Goal: Information Seeking & Learning: Learn about a topic

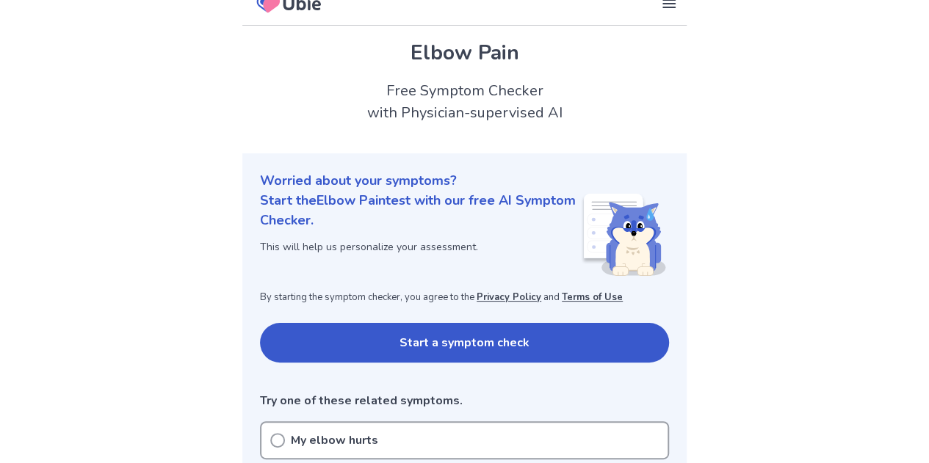
scroll to position [73, 0]
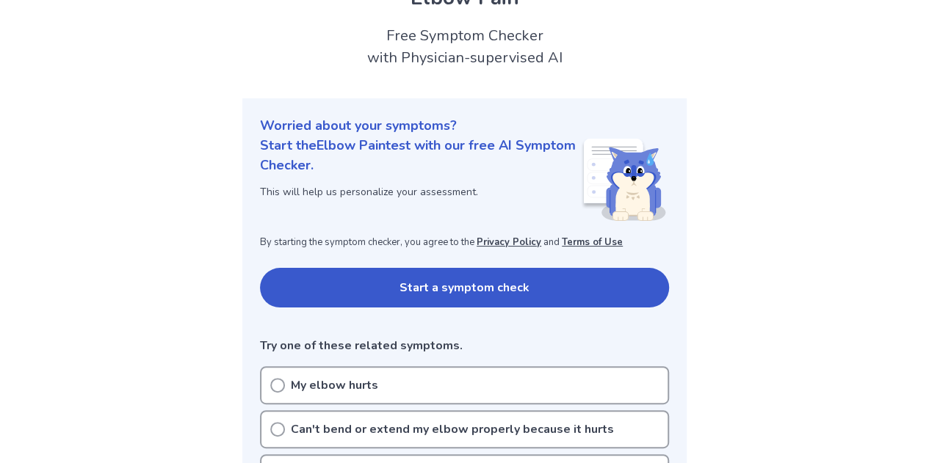
click at [540, 283] on button "Start a symptom check" at bounding box center [464, 288] width 409 height 40
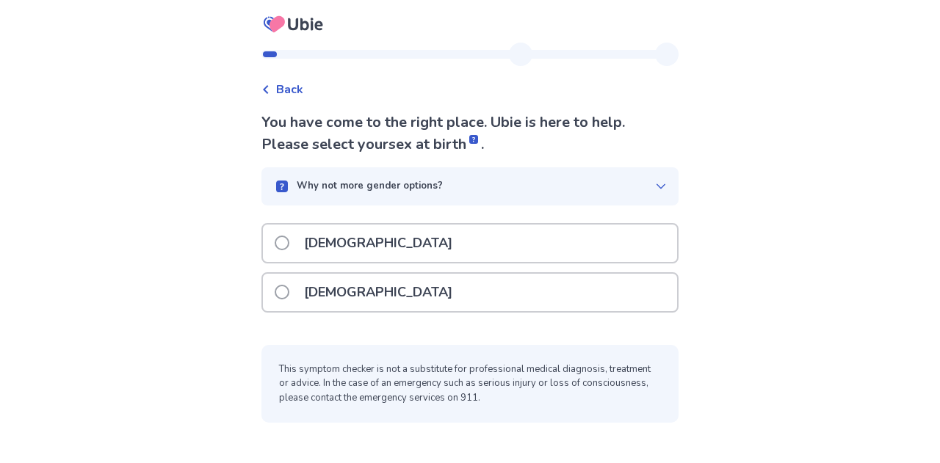
click at [287, 290] on span at bounding box center [282, 292] width 15 height 15
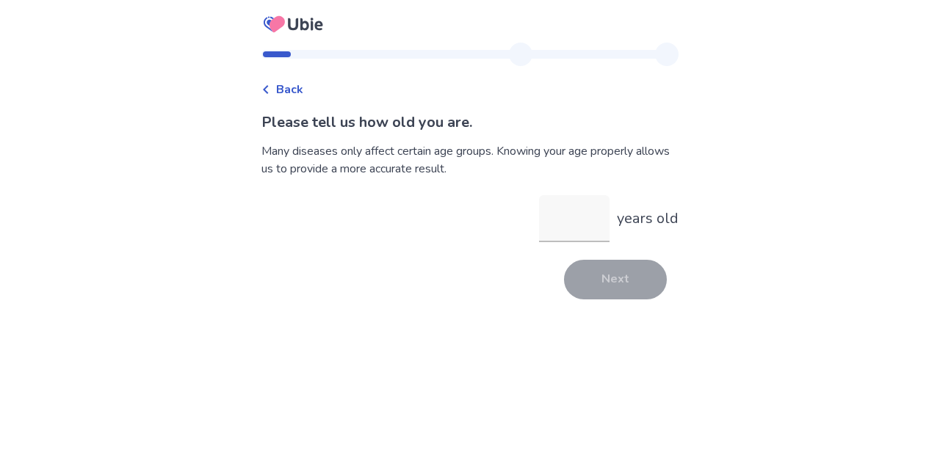
type input "*"
type input "**"
click at [609, 287] on button "Next" at bounding box center [615, 280] width 103 height 40
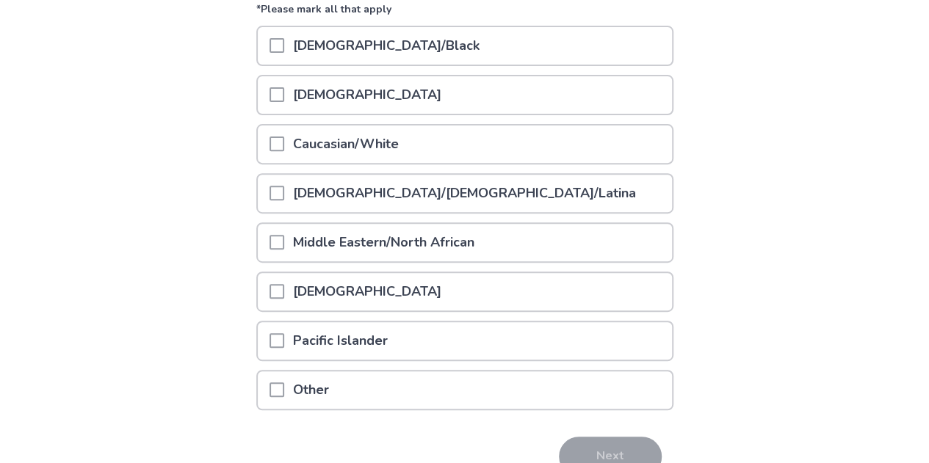
scroll to position [220, 0]
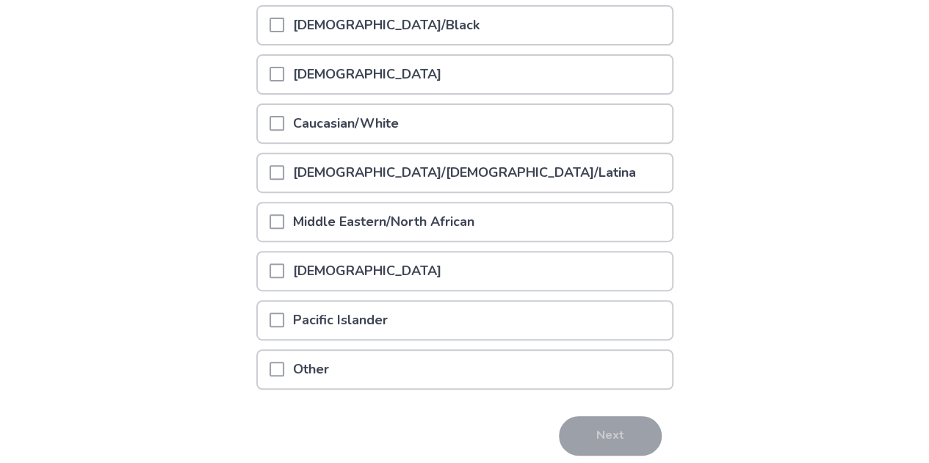
click at [284, 123] on span at bounding box center [276, 123] width 15 height 15
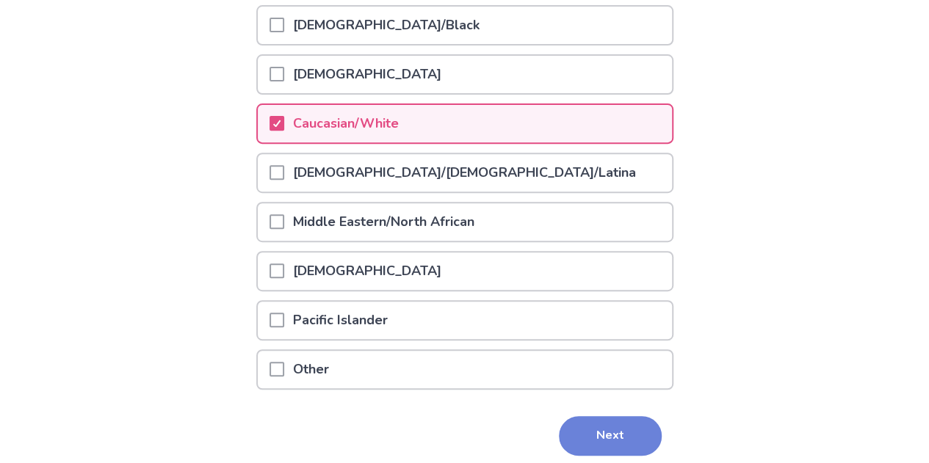
click at [635, 440] on button "Next" at bounding box center [610, 436] width 103 height 40
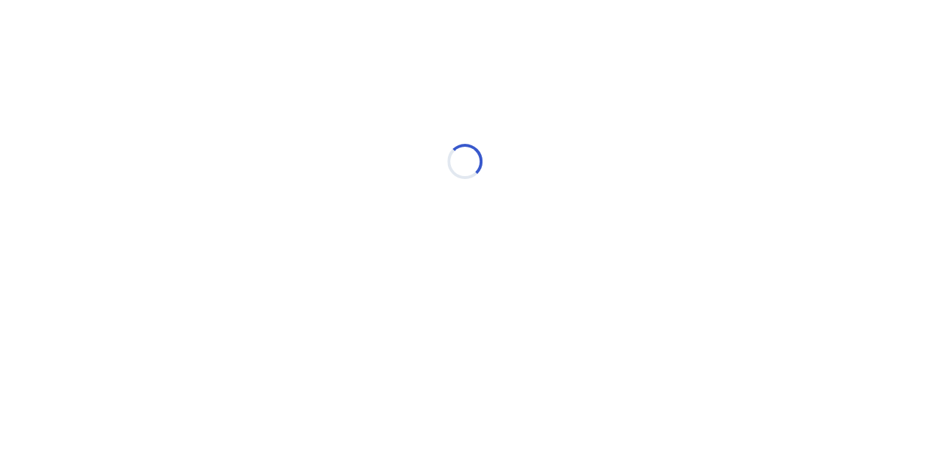
scroll to position [0, 0]
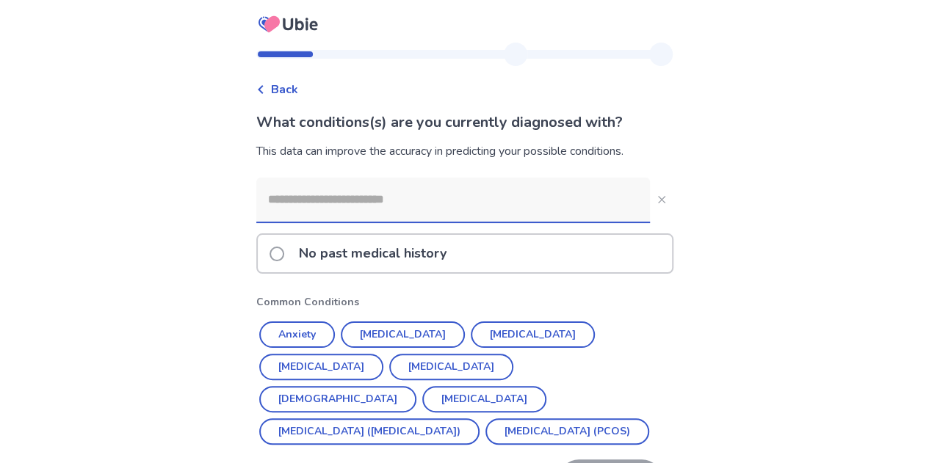
click at [562, 208] on input at bounding box center [452, 200] width 393 height 44
click at [415, 334] on button "[MEDICAL_DATA]" at bounding box center [403, 335] width 124 height 26
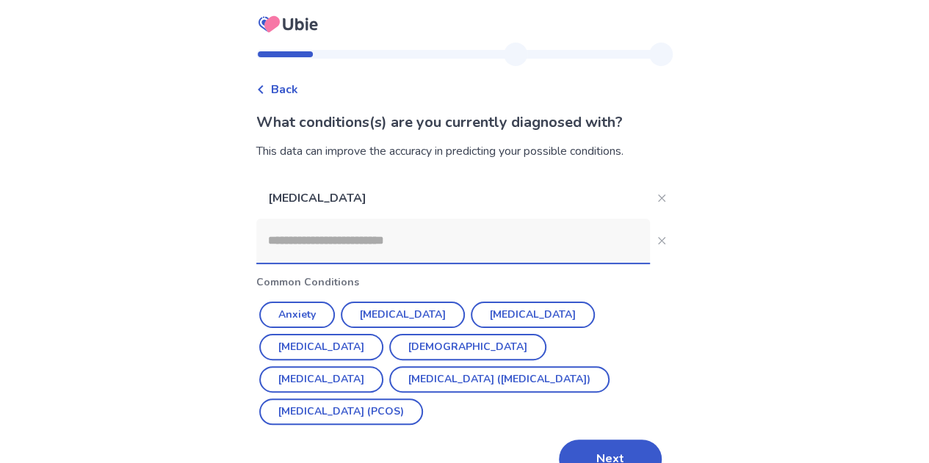
click at [317, 231] on input at bounding box center [452, 241] width 393 height 44
click at [399, 245] on input at bounding box center [452, 239] width 393 height 44
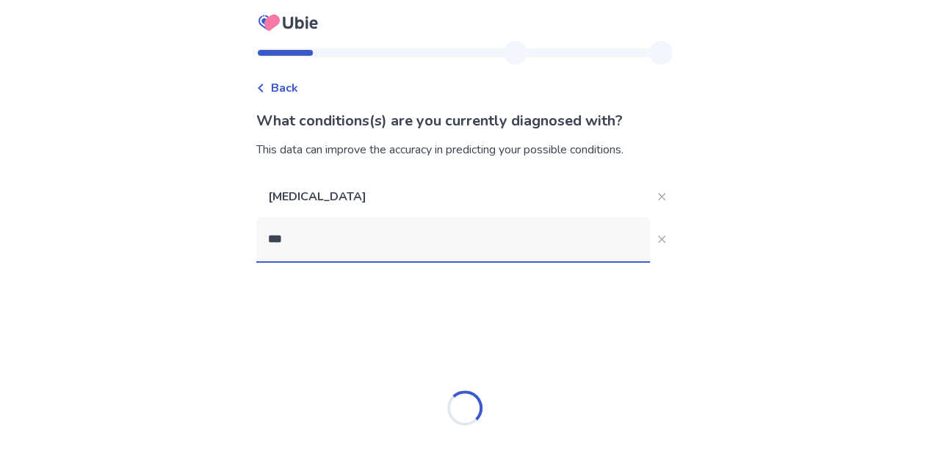
scroll to position [0, 0]
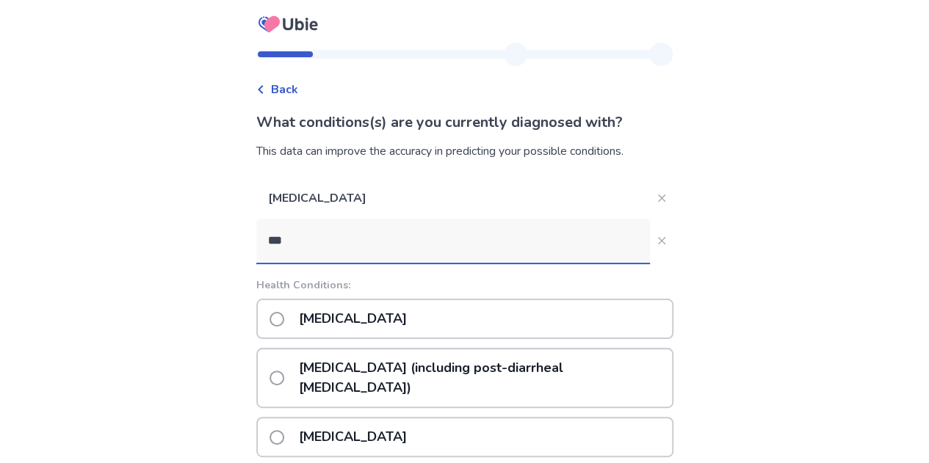
type input "***"
click at [284, 319] on span at bounding box center [276, 319] width 15 height 15
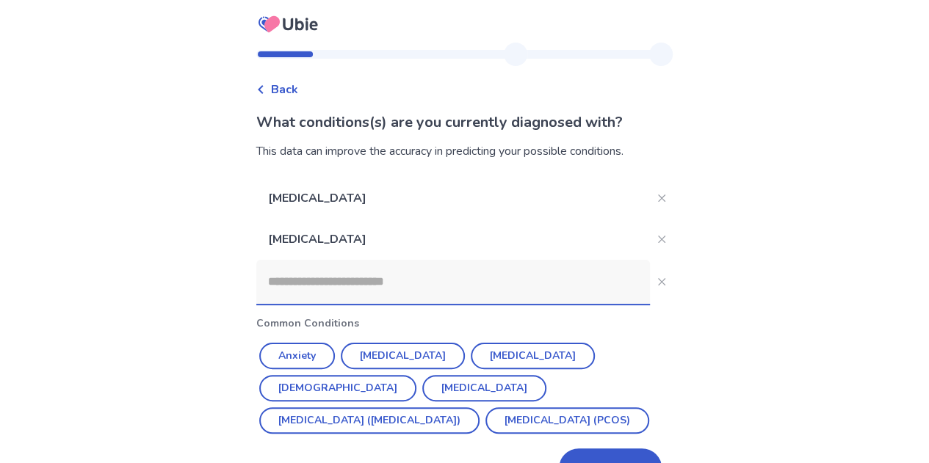
click at [358, 268] on input at bounding box center [452, 282] width 393 height 44
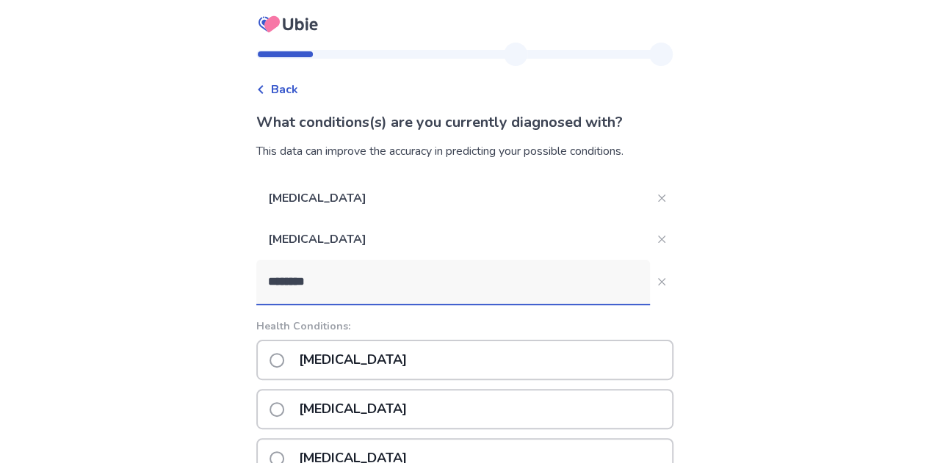
type input "********"
click at [292, 355] on label "[MEDICAL_DATA]" at bounding box center [342, 359] width 146 height 37
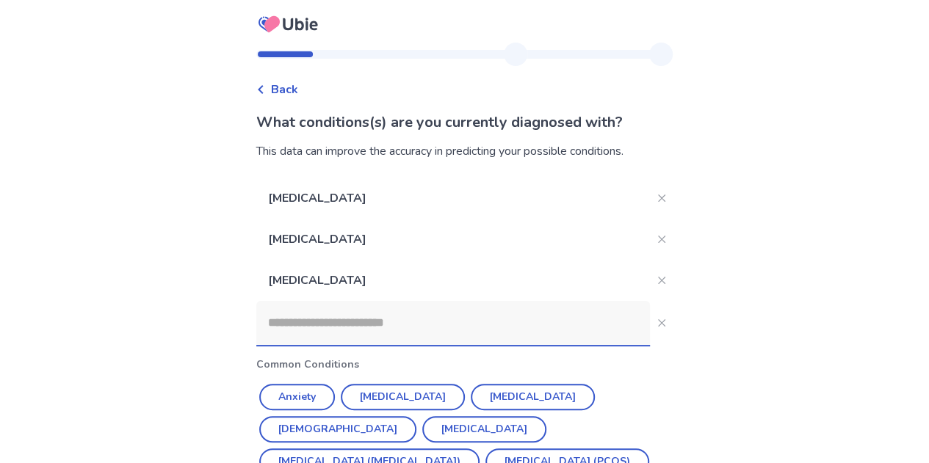
click at [319, 322] on input at bounding box center [452, 323] width 393 height 44
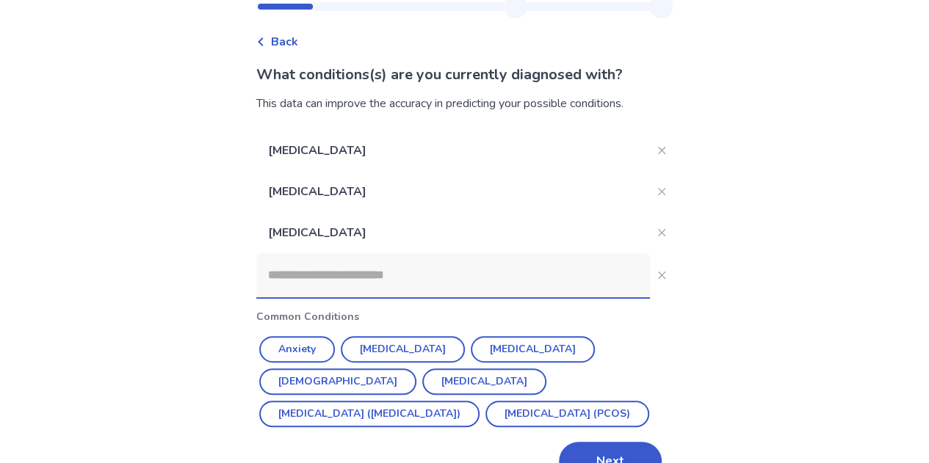
scroll to position [84, 0]
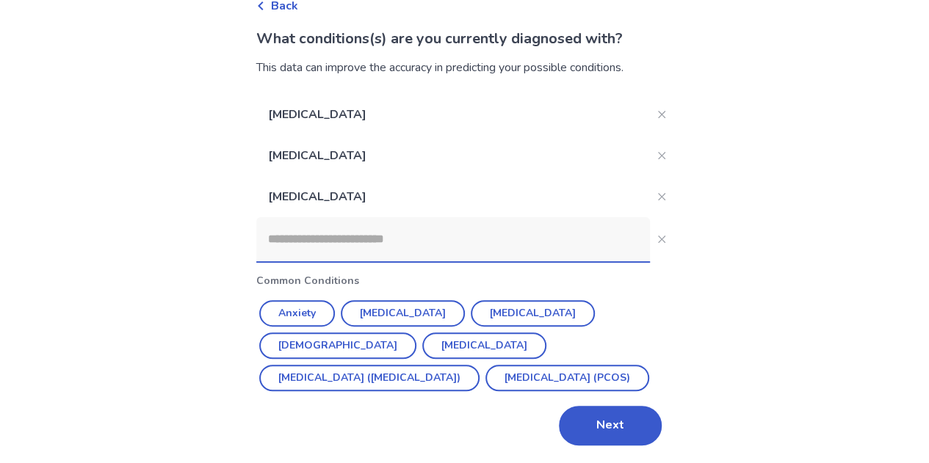
drag, startPoint x: 608, startPoint y: 422, endPoint x: 603, endPoint y: 413, distance: 9.8
click at [606, 419] on button "Next" at bounding box center [610, 426] width 103 height 40
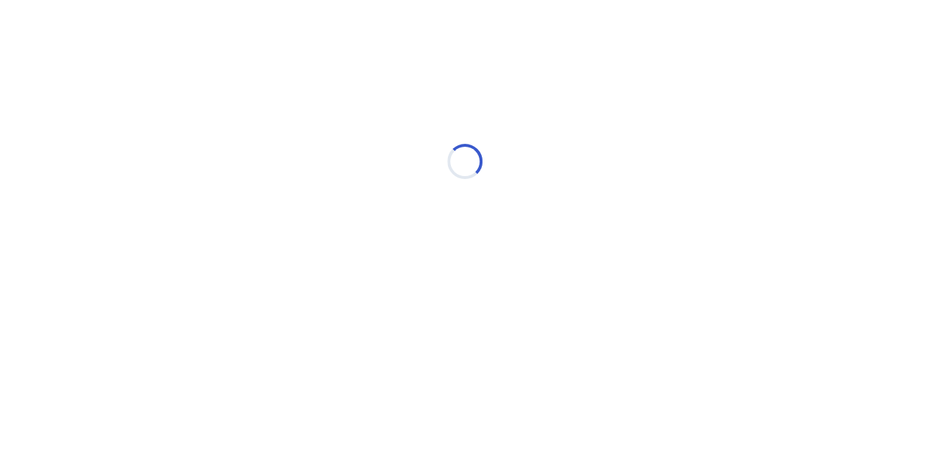
scroll to position [0, 0]
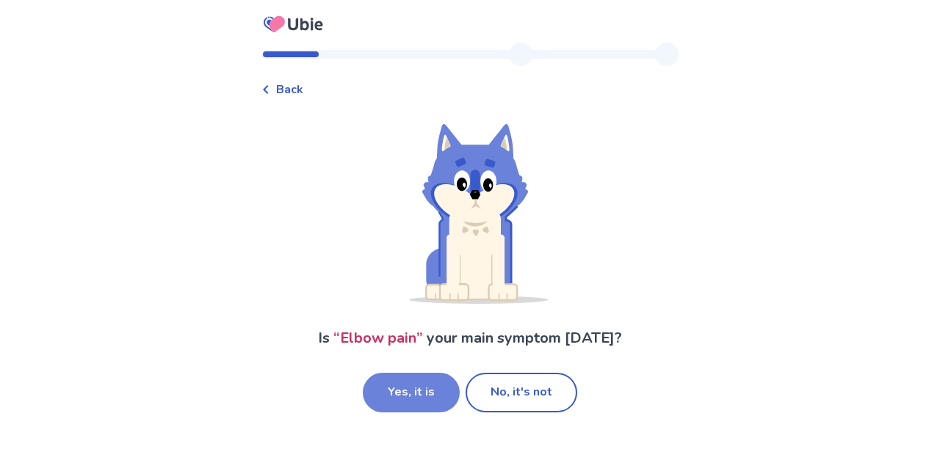
click at [393, 388] on button "Yes, it is" at bounding box center [411, 393] width 97 height 40
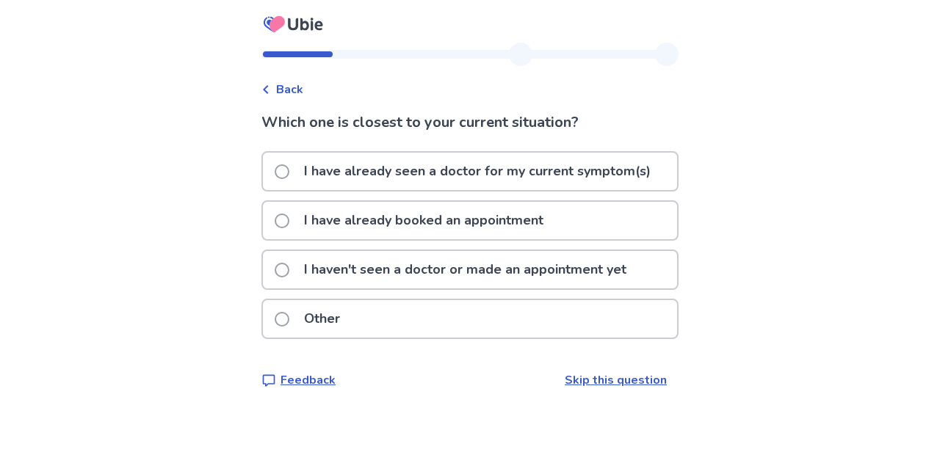
click at [285, 268] on span at bounding box center [282, 270] width 15 height 15
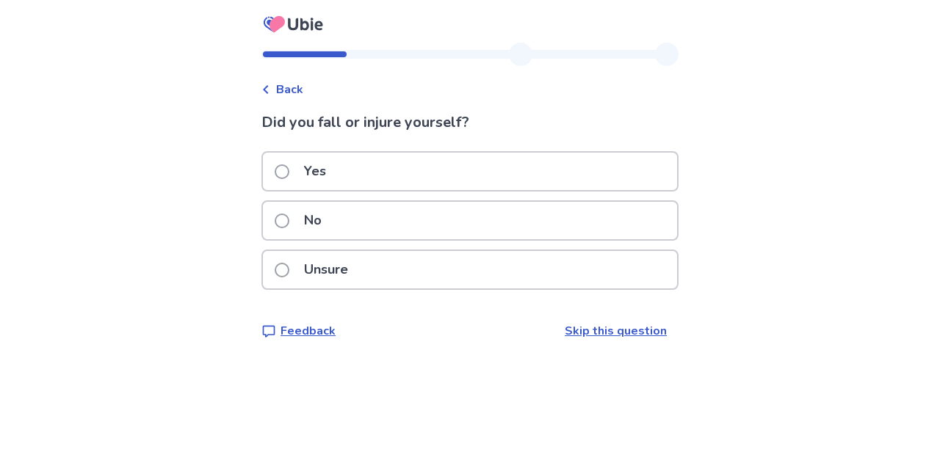
click at [289, 217] on span at bounding box center [282, 221] width 15 height 15
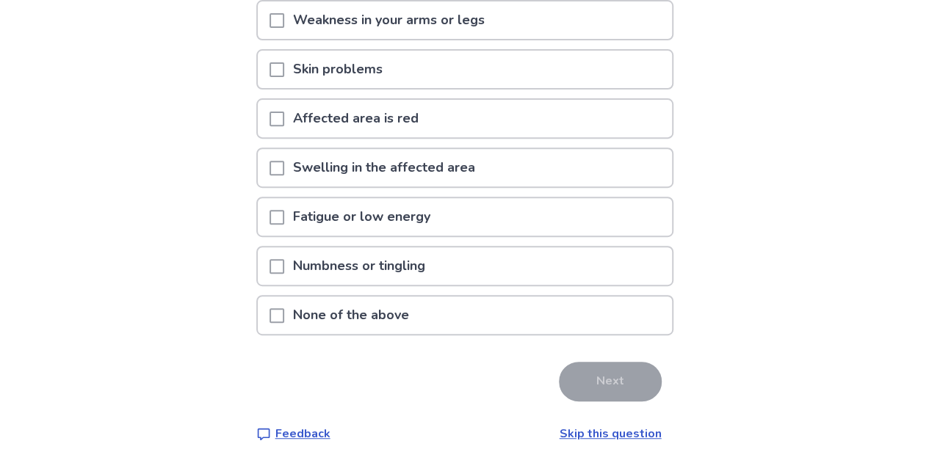
scroll to position [228, 0]
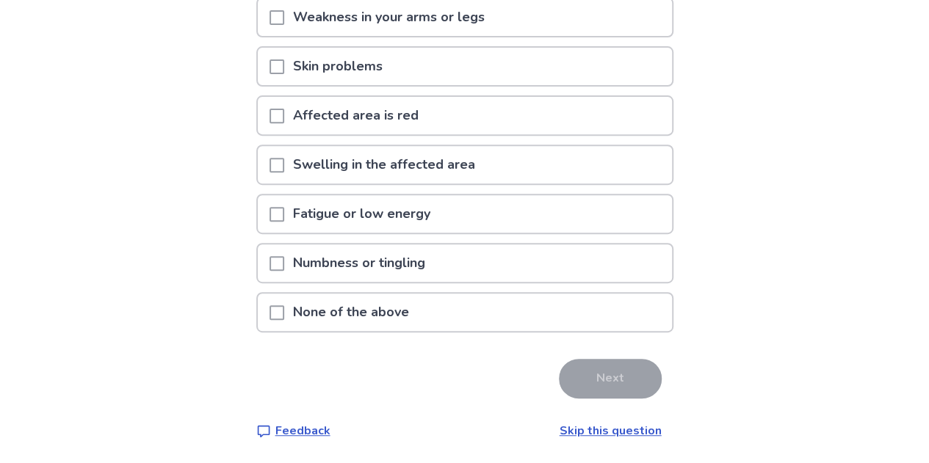
click at [283, 311] on span at bounding box center [276, 312] width 15 height 15
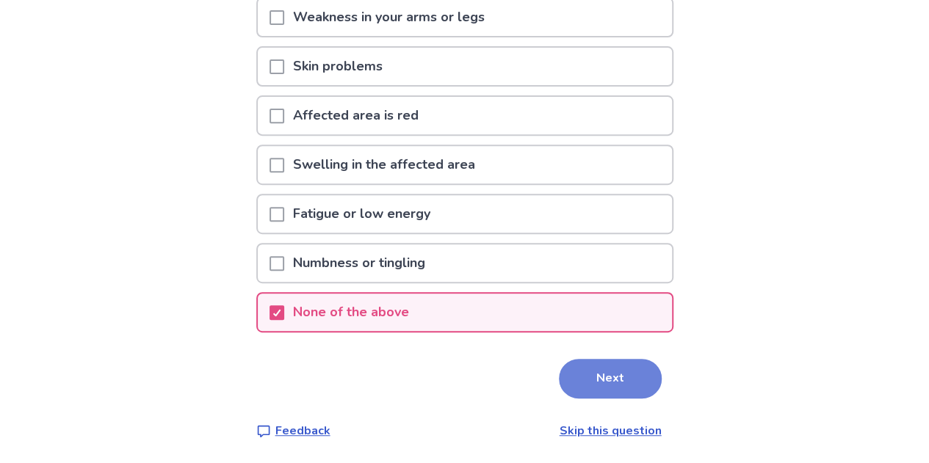
click at [626, 375] on button "Next" at bounding box center [610, 379] width 103 height 40
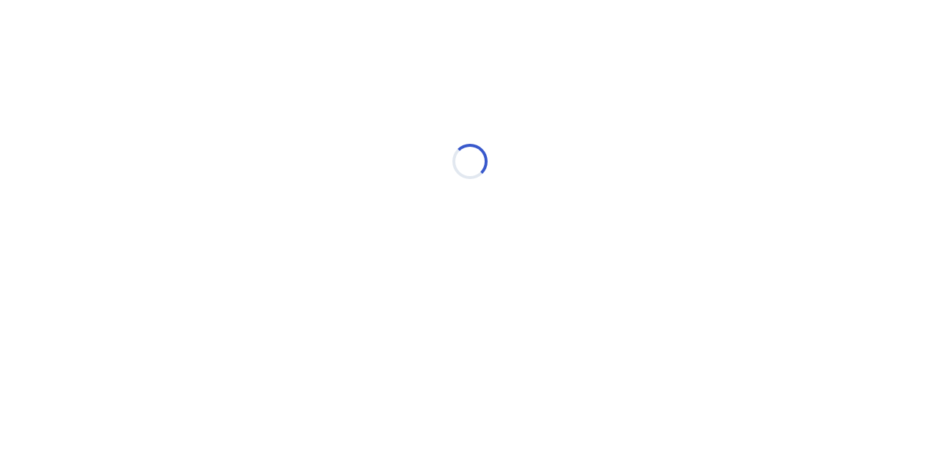
select select "*"
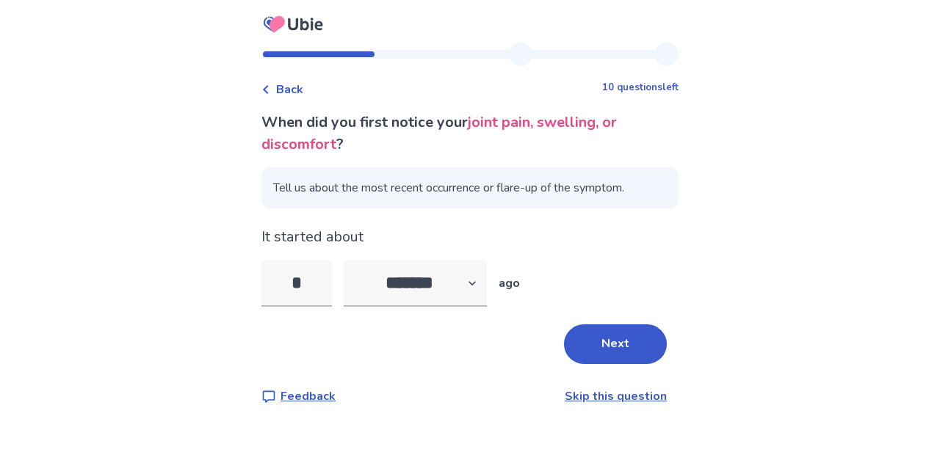
type input "*"
click at [911, 262] on div "Back 10 questions left When did you first notice your joint pain, swelling, or …" at bounding box center [470, 231] width 940 height 463
click at [637, 344] on button "Next" at bounding box center [615, 344] width 103 height 40
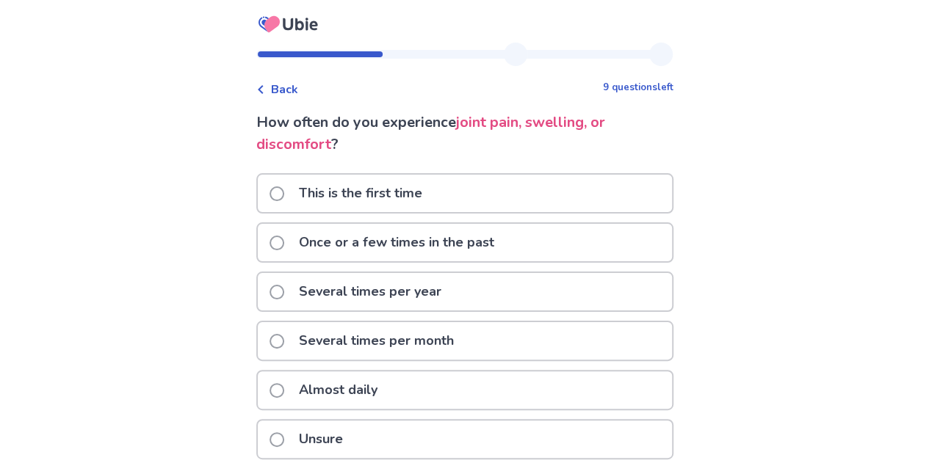
click at [284, 192] on span at bounding box center [276, 193] width 15 height 15
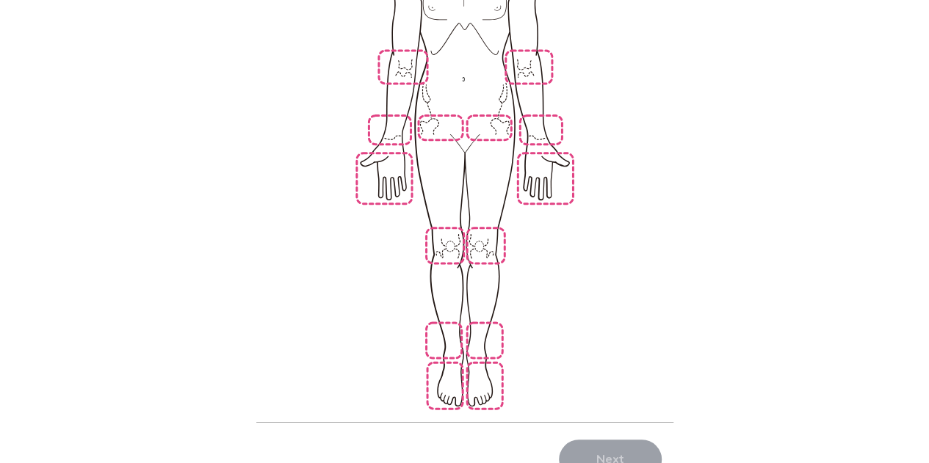
scroll to position [147, 0]
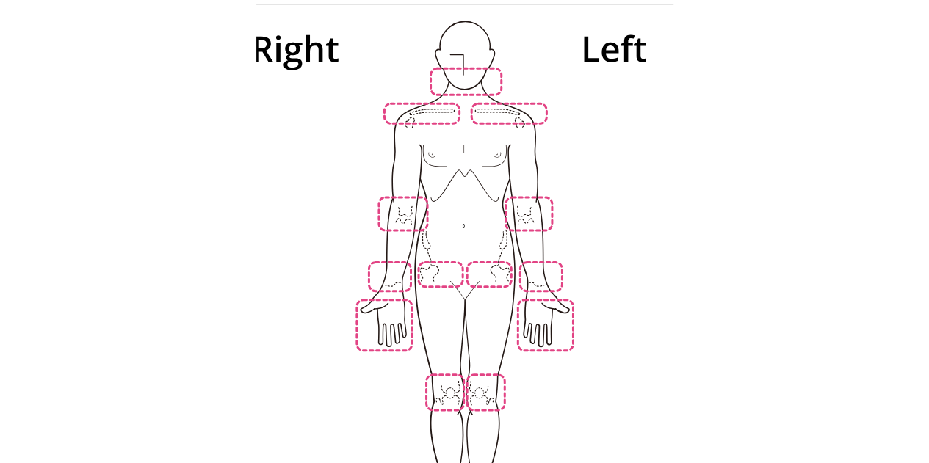
click at [526, 211] on img at bounding box center [465, 286] width 834 height 565
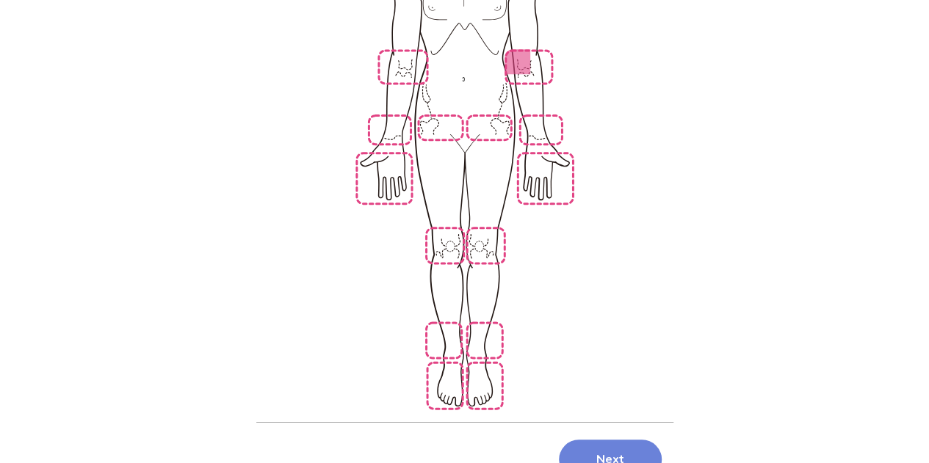
click at [569, 440] on button "Next" at bounding box center [610, 460] width 103 height 40
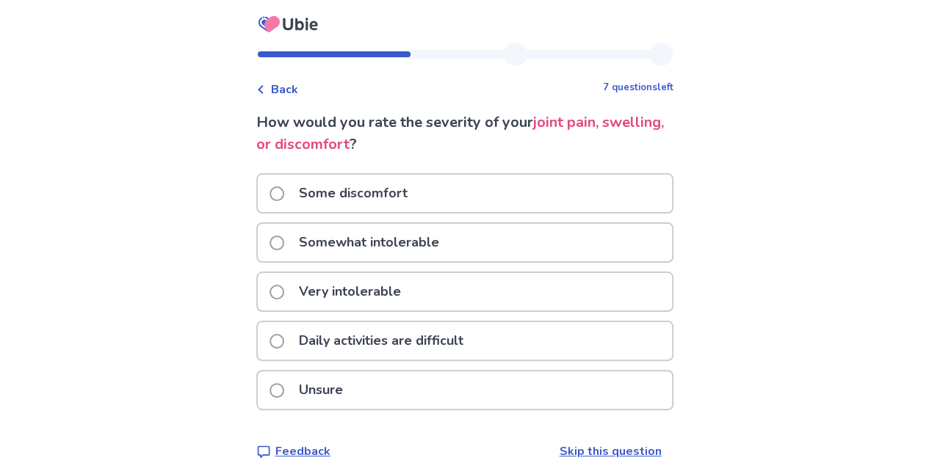
click at [284, 339] on span at bounding box center [276, 341] width 15 height 15
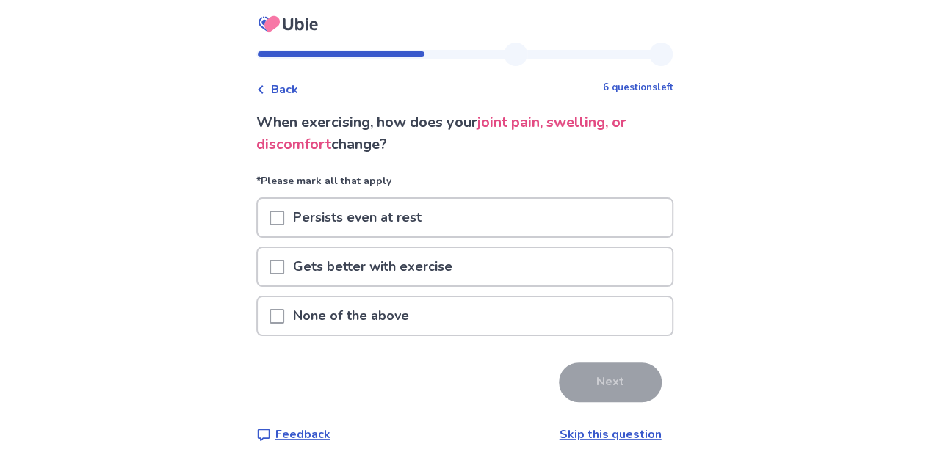
click at [280, 316] on span at bounding box center [276, 316] width 15 height 15
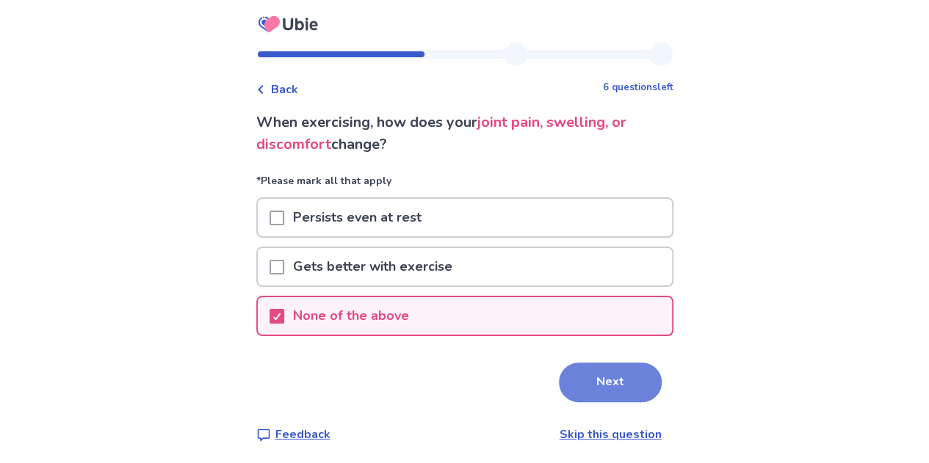
click at [593, 390] on button "Next" at bounding box center [610, 383] width 103 height 40
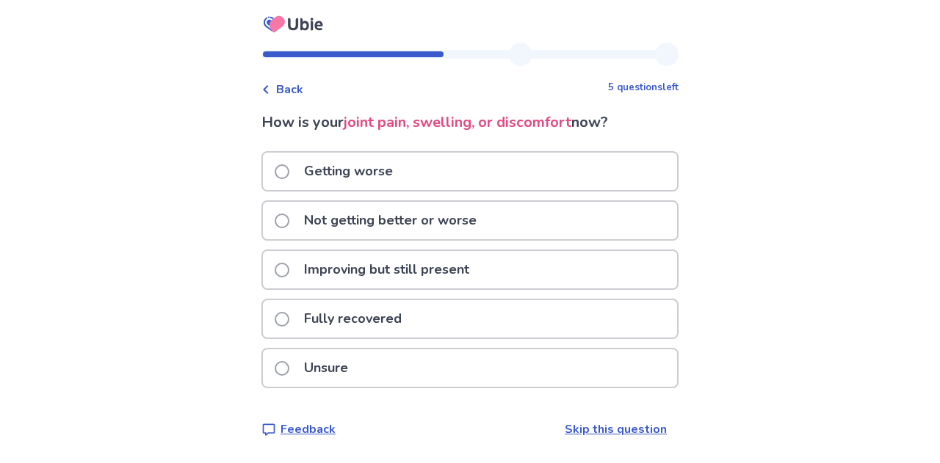
click at [287, 217] on span at bounding box center [282, 221] width 15 height 15
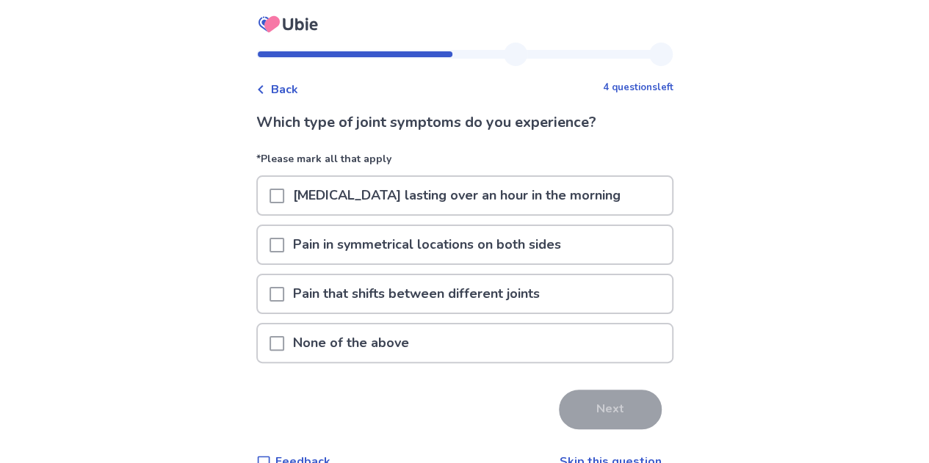
click at [283, 339] on span at bounding box center [276, 343] width 15 height 15
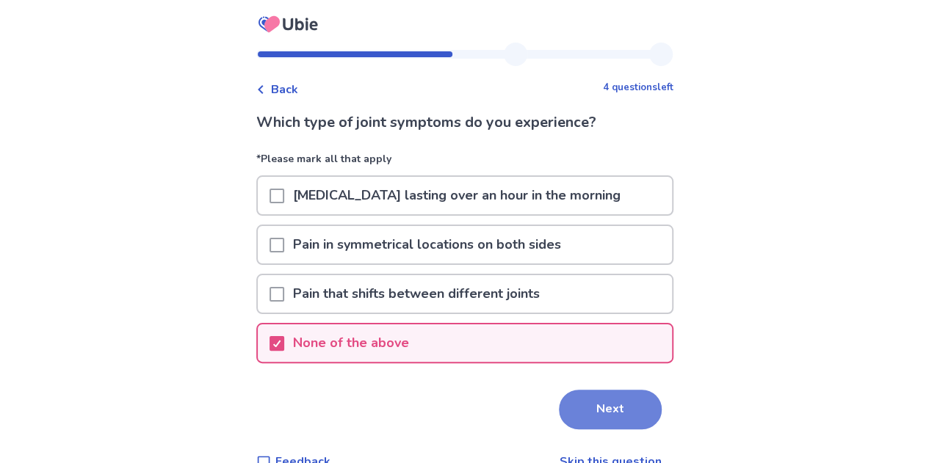
click at [570, 404] on button "Next" at bounding box center [610, 410] width 103 height 40
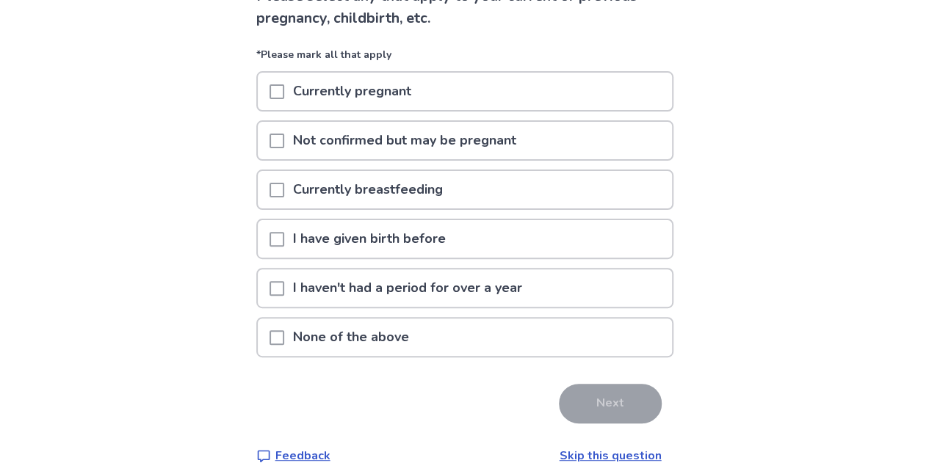
scroll to position [147, 0]
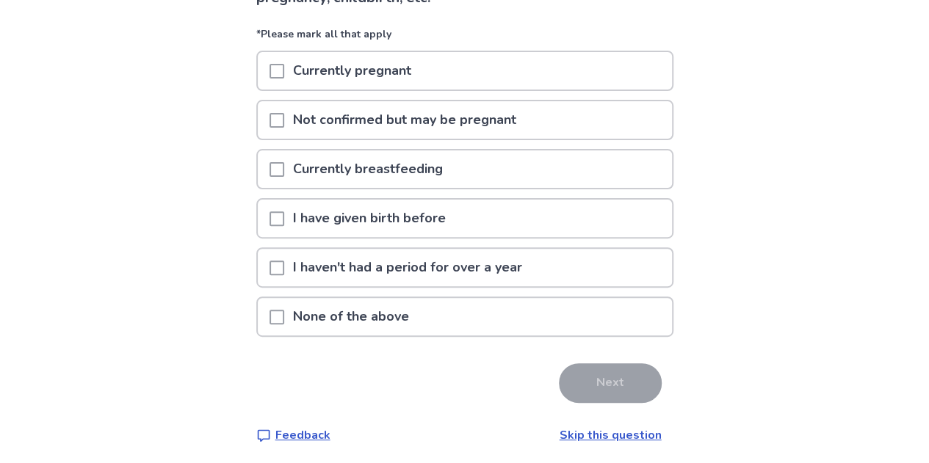
click at [282, 273] on span at bounding box center [276, 268] width 15 height 15
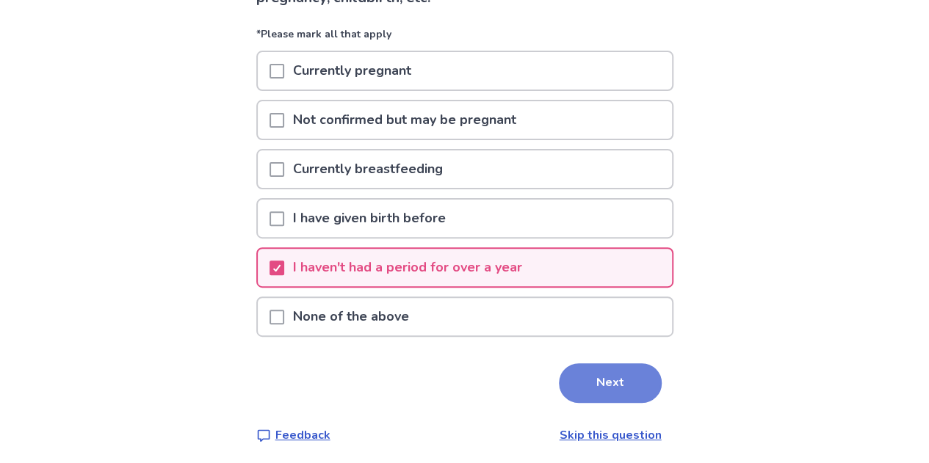
click at [576, 390] on button "Next" at bounding box center [610, 383] width 103 height 40
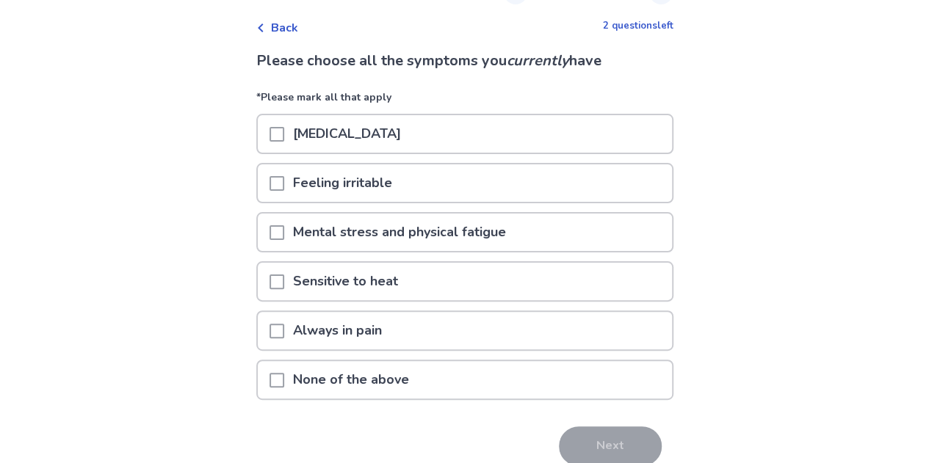
scroll to position [129, 0]
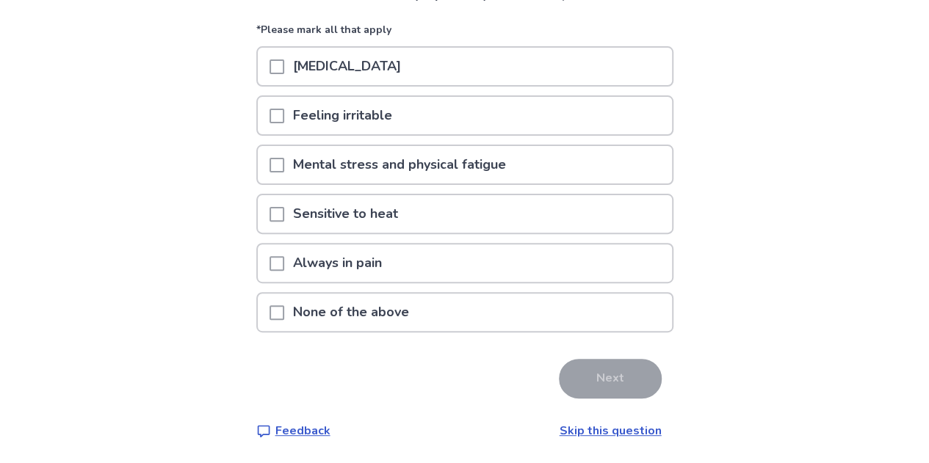
click at [280, 312] on span at bounding box center [276, 312] width 15 height 15
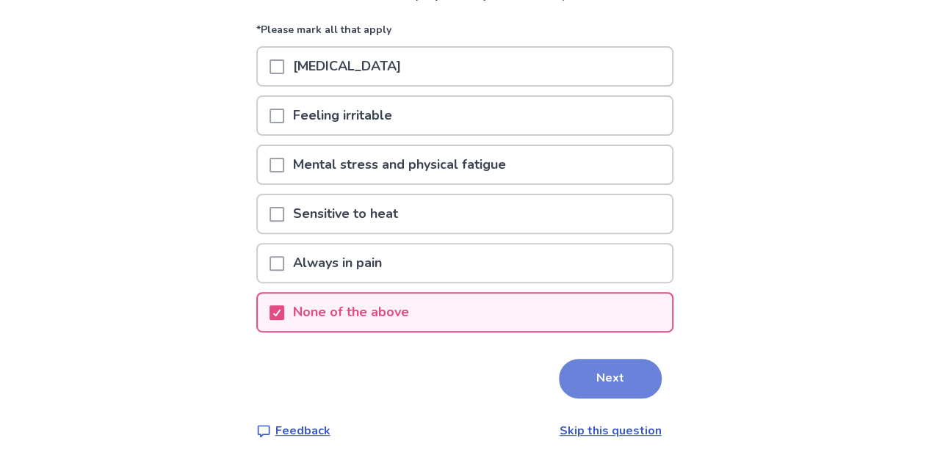
click at [631, 382] on button "Next" at bounding box center [610, 379] width 103 height 40
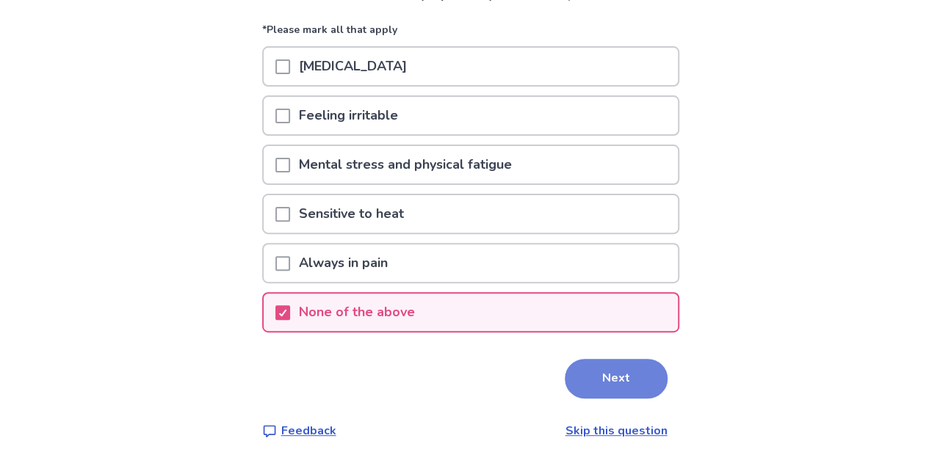
scroll to position [0, 0]
